Goal: Information Seeking & Learning: Check status

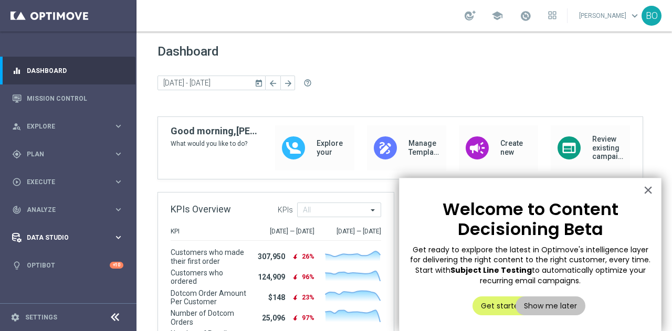
click at [66, 241] on span "Data Studio" at bounding box center [70, 238] width 87 height 6
click at [80, 215] on div "track_changes Analyze keyboard_arrow_right" at bounding box center [68, 210] width 136 height 28
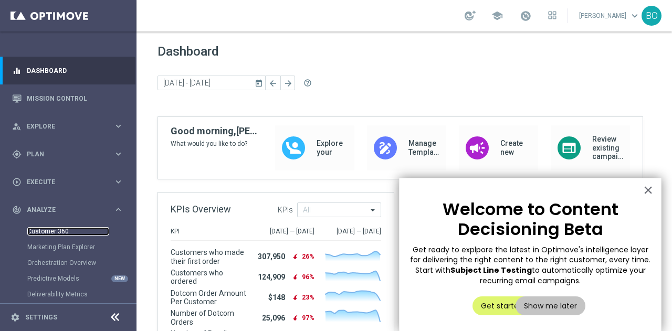
click at [56, 230] on link "Customer 360" at bounding box center [68, 231] width 82 height 8
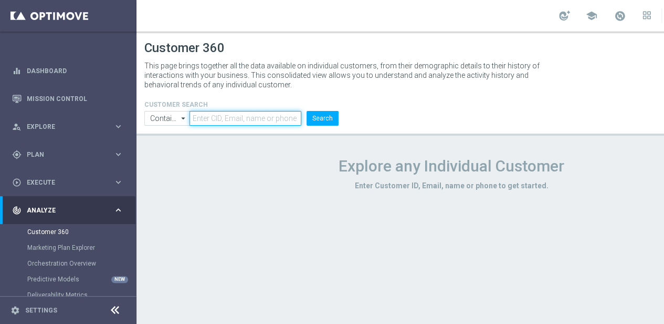
click at [262, 117] on input "text" at bounding box center [246, 118] width 112 height 15
paste input "[EMAIL_ADDRESS][DOMAIN_NAME]"
type input "[EMAIL_ADDRESS][DOMAIN_NAME]"
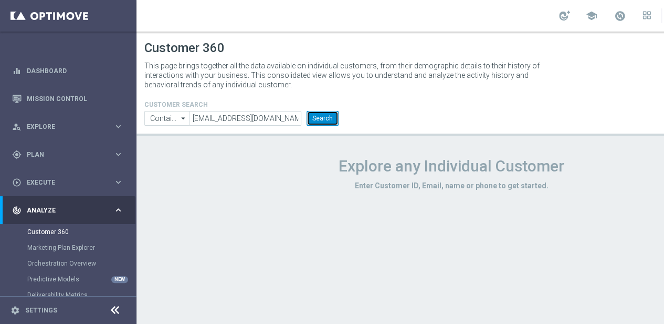
click at [329, 116] on button "Search" at bounding box center [323, 118] width 32 height 15
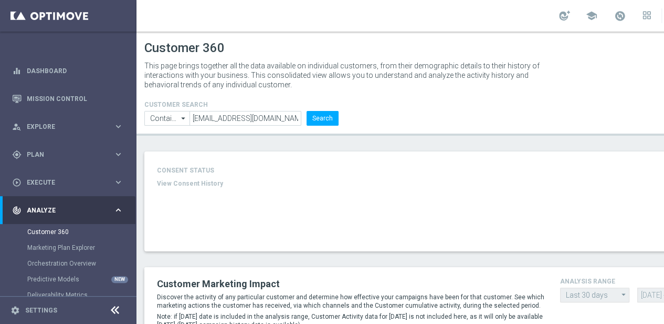
type input "Last 30 days"
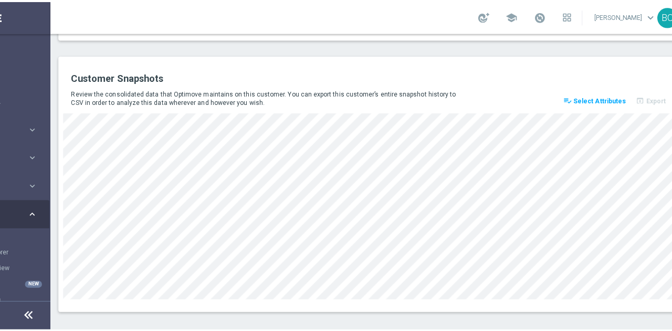
scroll to position [0, 88]
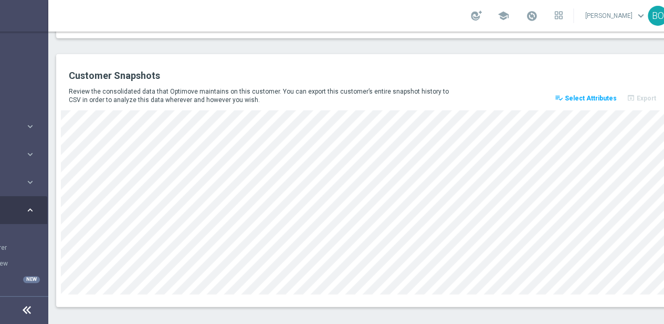
click at [586, 99] on span "Select Attributes" at bounding box center [591, 98] width 52 height 7
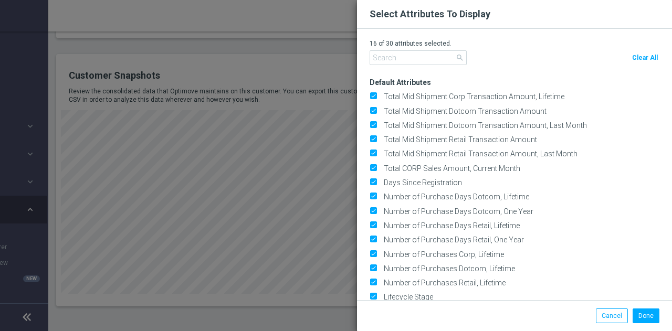
click at [647, 57] on span "Clear All" at bounding box center [645, 57] width 26 height 7
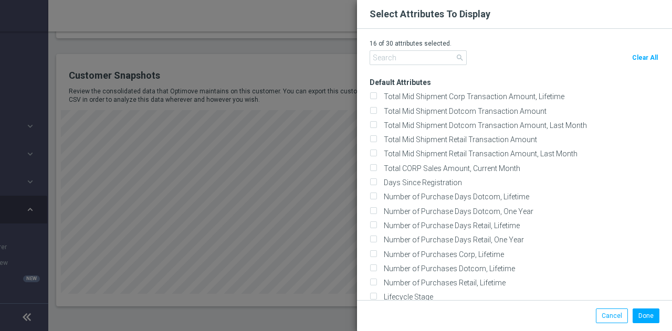
checkbox input "false"
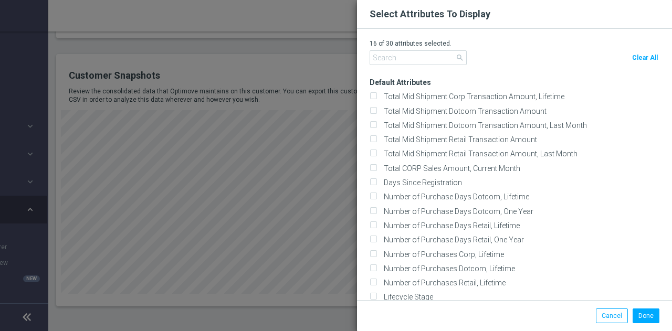
checkbox input "false"
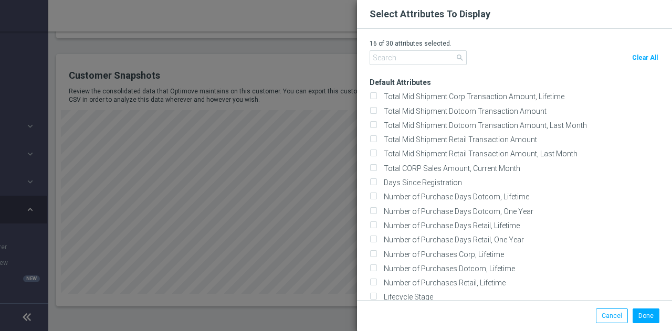
checkbox input "false"
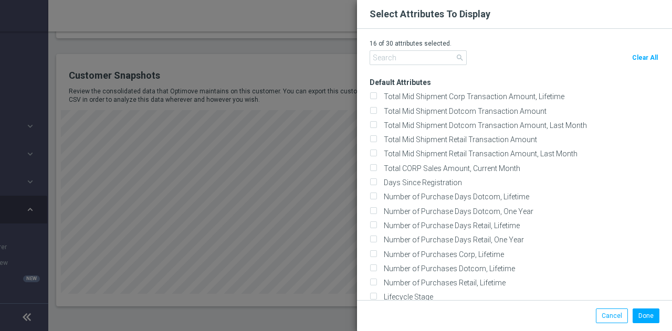
checkbox input "false"
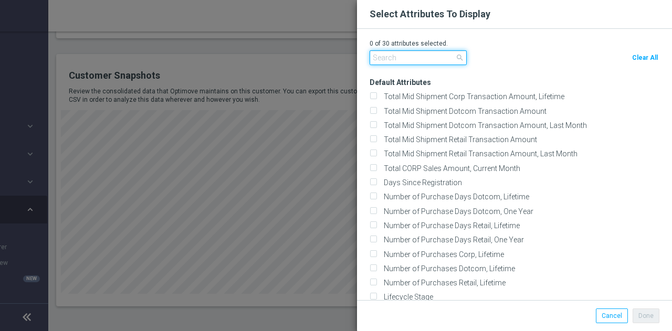
click at [438, 58] on input "text" at bounding box center [418, 57] width 97 height 15
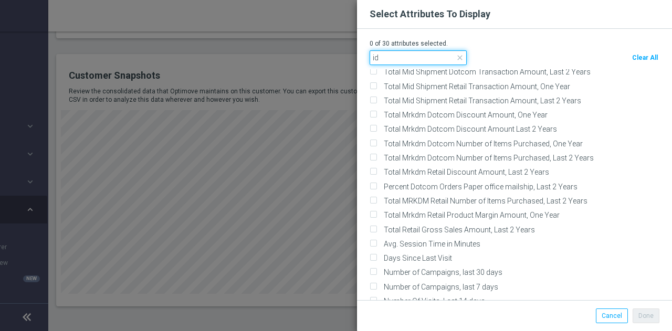
scroll to position [1502, 0]
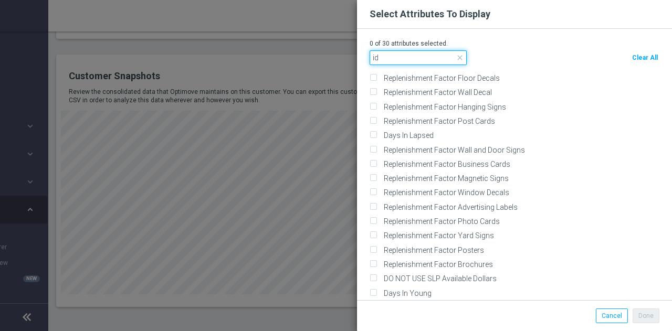
type input "i"
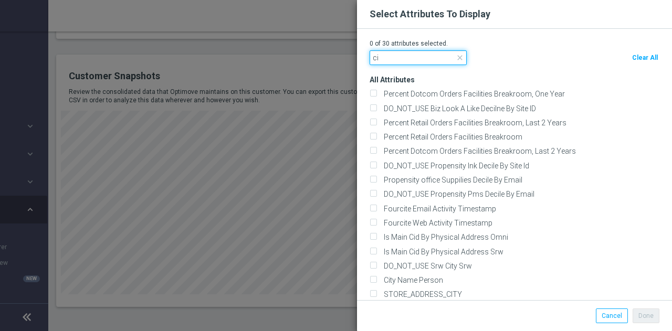
scroll to position [0, 0]
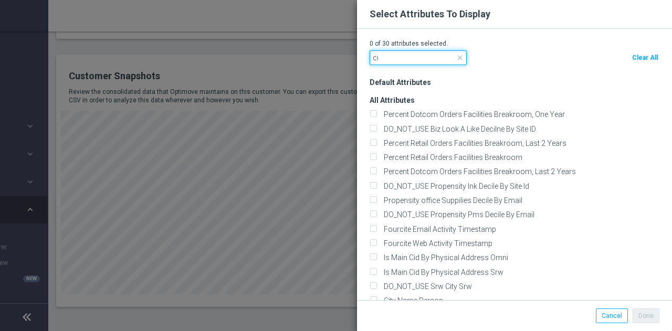
type input "c"
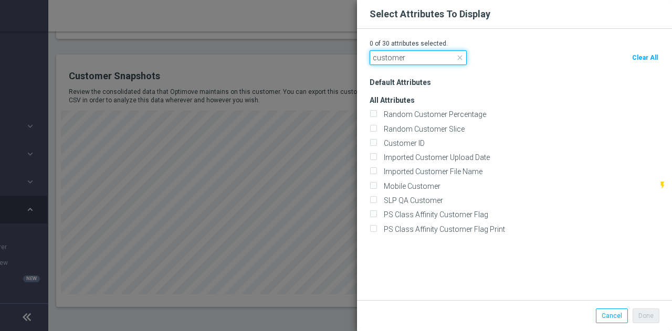
type input "customer"
click at [416, 137] on div "All Attributes Customer ID" at bounding box center [521, 160] width 303 height 147
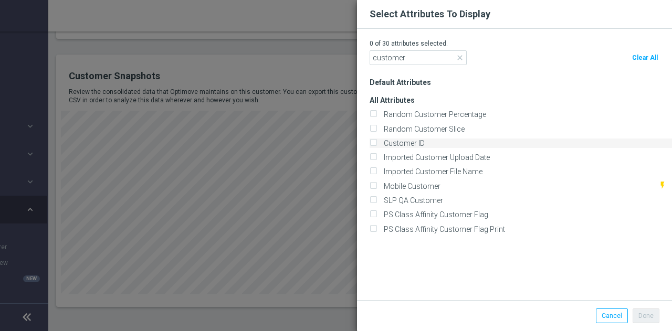
click at [401, 143] on label "Customer ID" at bounding box center [402, 143] width 45 height 9
click at [377, 143] on input "Customer ID" at bounding box center [373, 144] width 7 height 7
checkbox input "true"
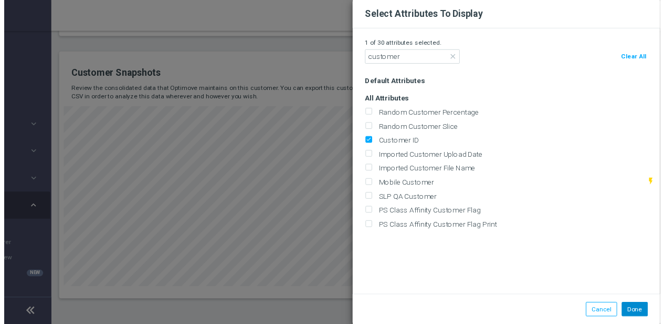
scroll to position [1332, 0]
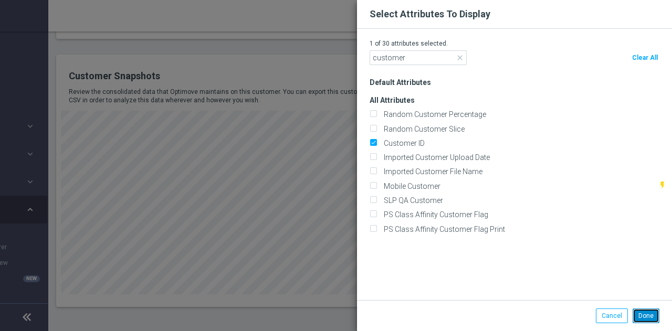
click at [642, 322] on button "Done" at bounding box center [646, 316] width 27 height 15
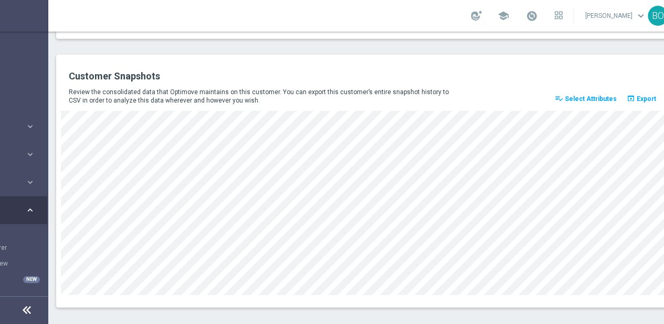
click at [604, 99] on span "Select Attributes" at bounding box center [591, 98] width 52 height 7
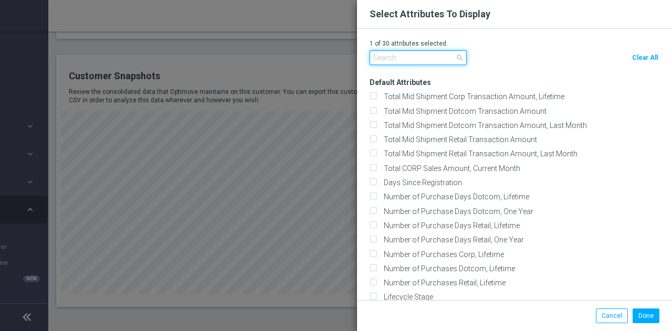
click at [440, 63] on input "text" at bounding box center [418, 57] width 97 height 15
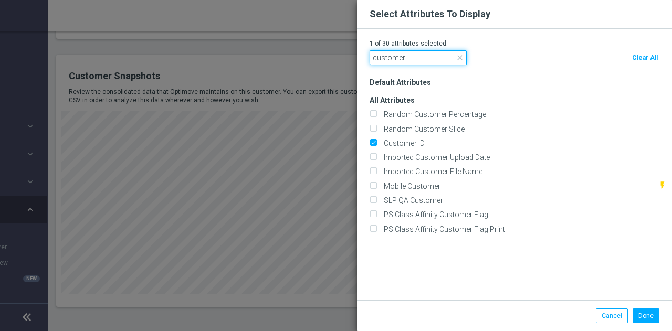
type input "customer"
click at [457, 58] on span "close" at bounding box center [460, 58] width 8 height 8
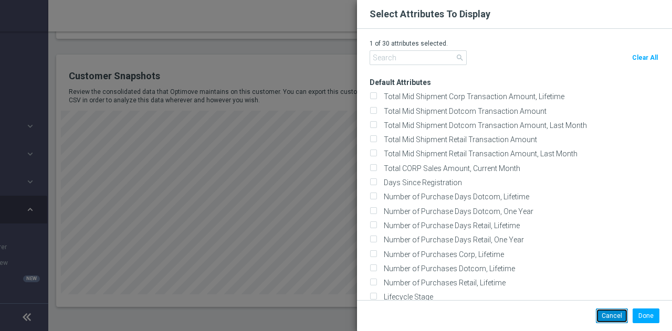
click at [601, 316] on button "Cancel" at bounding box center [612, 316] width 32 height 15
